Goal: Task Accomplishment & Management: Use online tool/utility

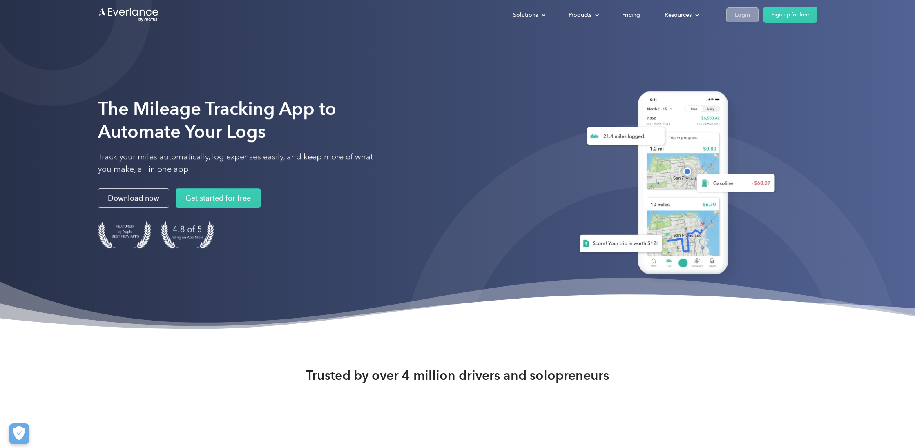
click at [733, 15] on link "Login" at bounding box center [742, 14] width 32 height 15
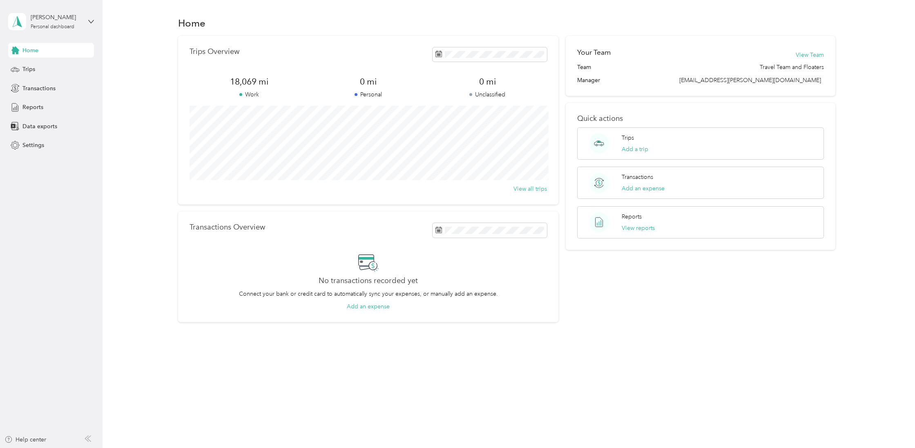
drag, startPoint x: 27, startPoint y: 67, endPoint x: 97, endPoint y: 67, distance: 69.8
click at [28, 67] on span "Trips" at bounding box center [28, 69] width 13 height 9
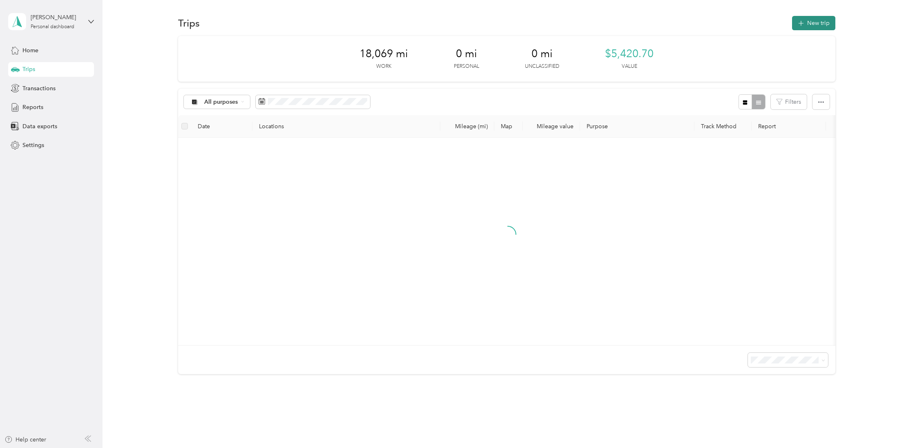
click at [823, 21] on button "New trip" at bounding box center [813, 23] width 43 height 14
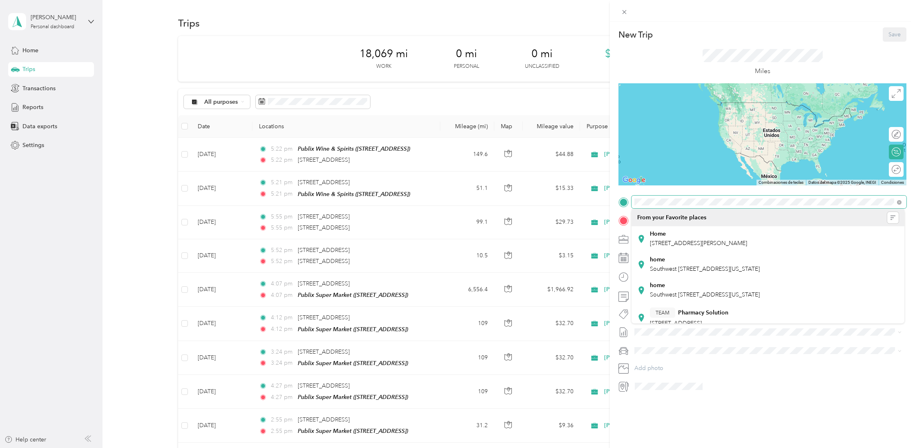
click at [633, 201] on span at bounding box center [768, 202] width 275 height 13
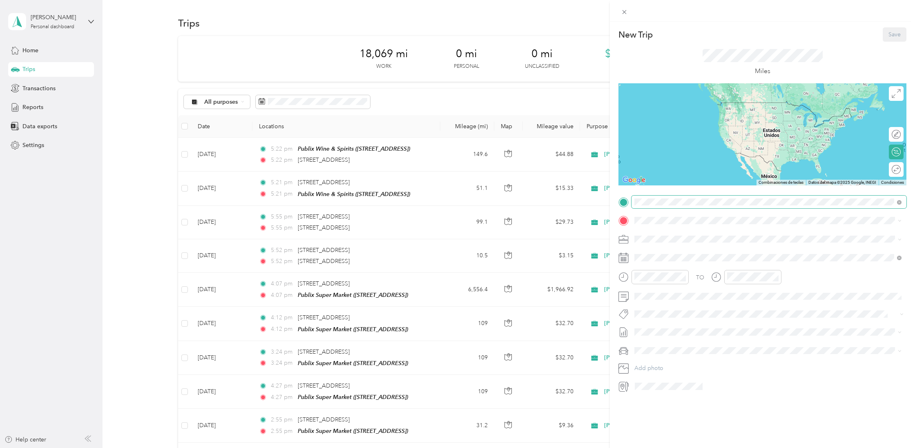
click at [701, 448] on div "New Trip Save This trip cannot be edited because it is either under review, app…" at bounding box center [455, 448] width 911 height 0
click at [722, 232] on span "[STREET_ADDRESS][US_STATE]" at bounding box center [691, 228] width 82 height 7
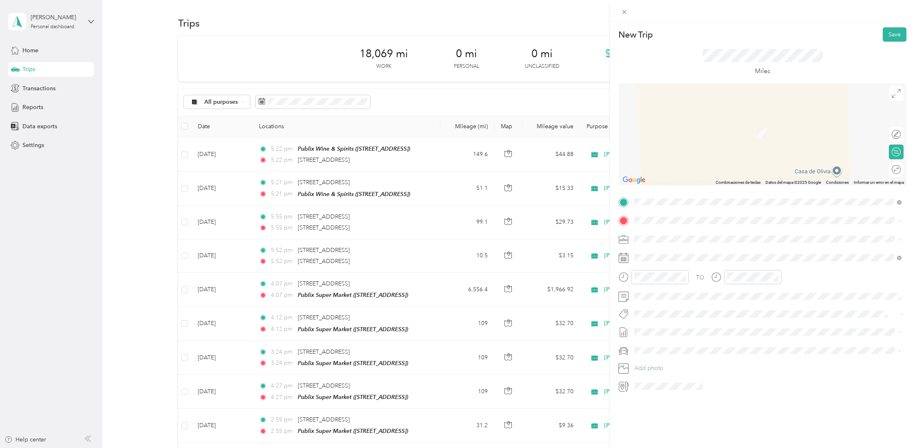
drag, startPoint x: 717, startPoint y: 254, endPoint x: 727, endPoint y: 239, distance: 17.6
click at [717, 253] on div "TEAM Publix Super Market" at bounding box center [691, 251] width 83 height 10
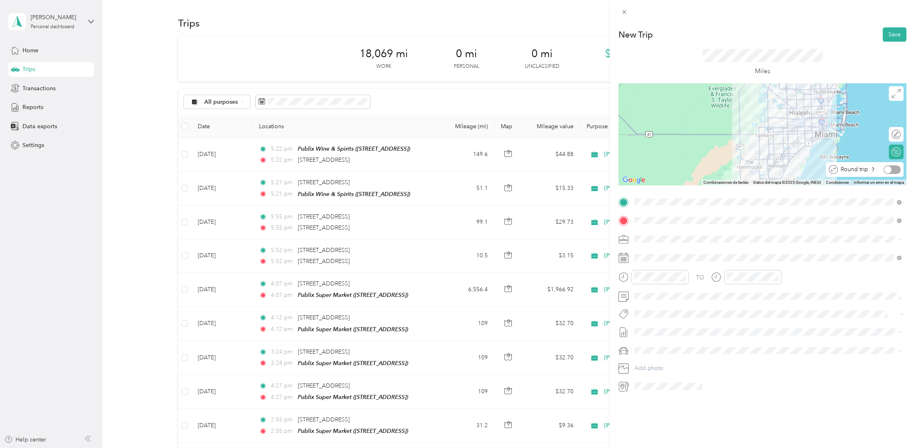
click at [888, 169] on div at bounding box center [887, 169] width 7 height 7
click at [899, 33] on button "Save" at bounding box center [894, 34] width 24 height 14
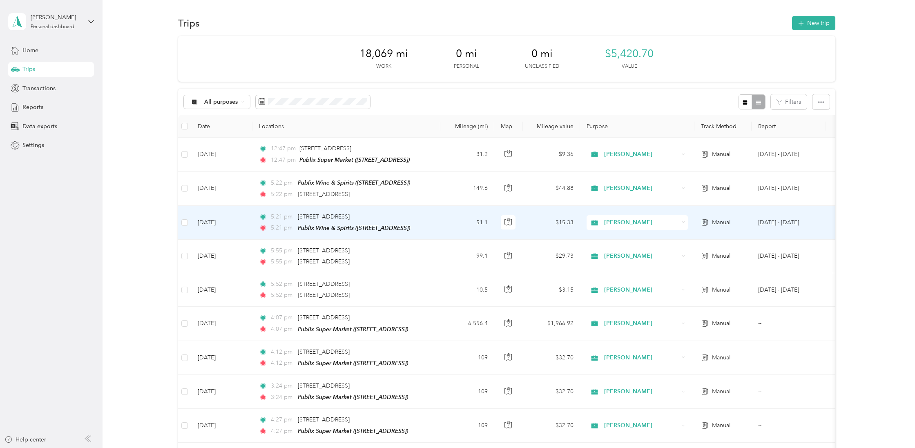
scroll to position [2, 0]
